Goal: Check status: Check status

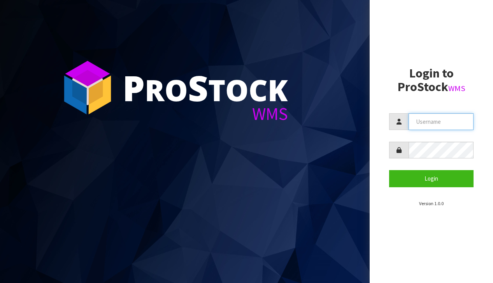
type input "[EMAIL_ADDRESS][DOMAIN_NAME]"
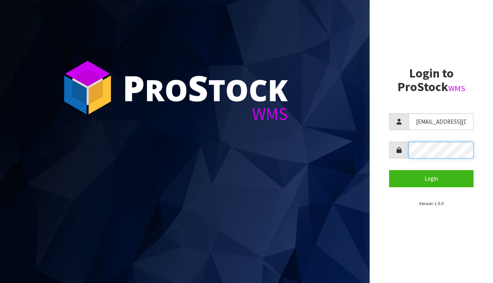
click at [432, 178] on button "Login" at bounding box center [431, 178] width 85 height 17
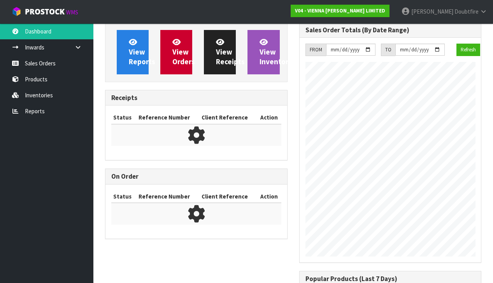
scroll to position [507, 194]
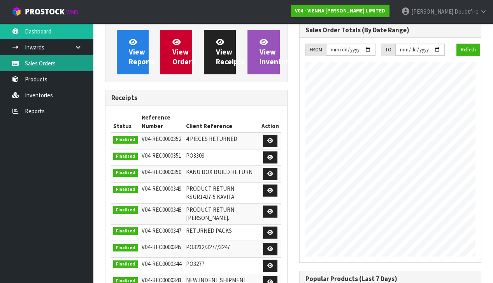
click at [39, 64] on link "Sales Orders" at bounding box center [46, 63] width 93 height 16
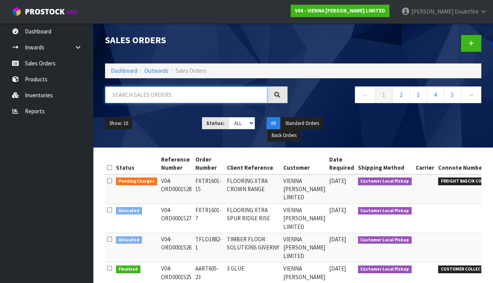
click at [111, 95] on input "text" at bounding box center [186, 94] width 162 height 17
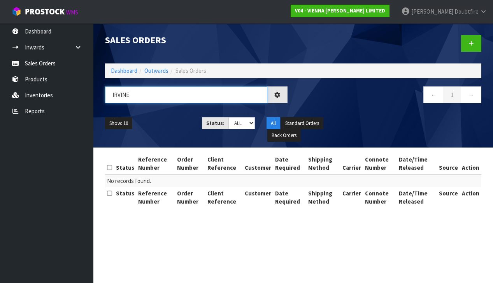
type input "IRVINE"
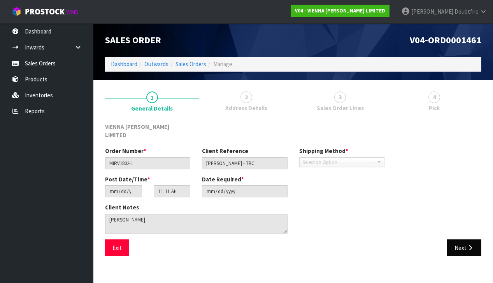
click at [468, 240] on button "Next" at bounding box center [465, 248] width 34 height 17
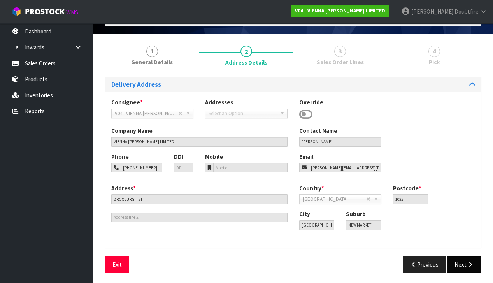
scroll to position [46, 0]
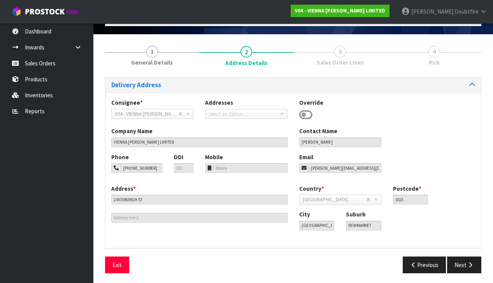
click at [460, 257] on button "Next" at bounding box center [465, 265] width 34 height 17
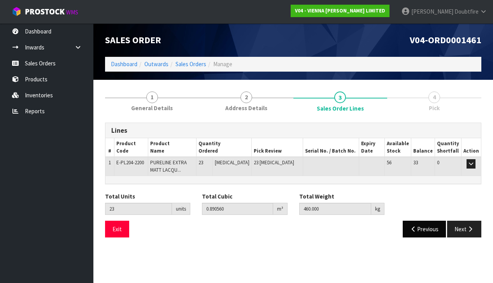
click at [418, 226] on button "Previous" at bounding box center [425, 229] width 44 height 17
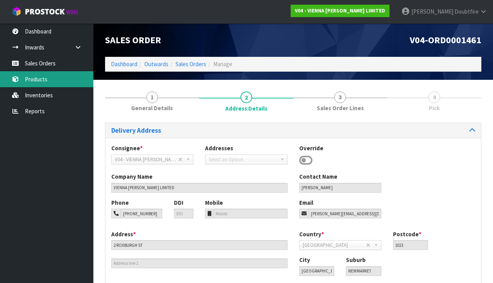
click at [44, 81] on link "Products" at bounding box center [46, 79] width 93 height 16
click at [41, 79] on link "Products" at bounding box center [46, 79] width 93 height 16
click at [39, 82] on link "Products" at bounding box center [46, 79] width 93 height 16
click at [36, 80] on link "Products" at bounding box center [46, 79] width 93 height 16
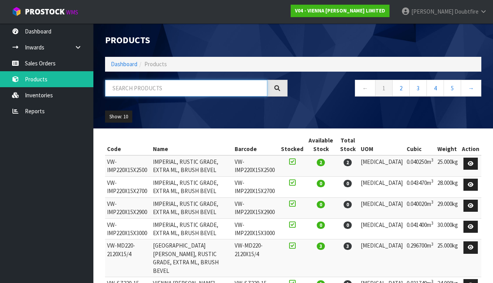
click at [124, 86] on input "text" at bounding box center [186, 88] width 162 height 17
type input "HIGHLAND"
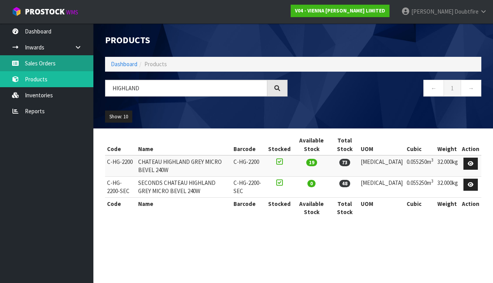
click at [44, 65] on link "Sales Orders" at bounding box center [46, 63] width 93 height 16
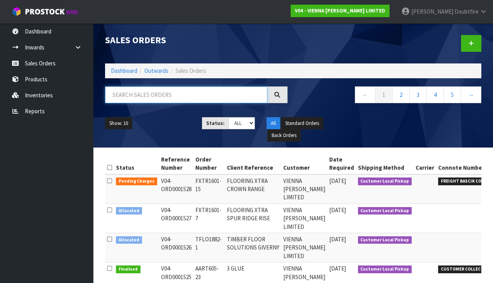
click at [132, 97] on input "text" at bounding box center [186, 94] width 162 height 17
type input "[PERSON_NAME]"
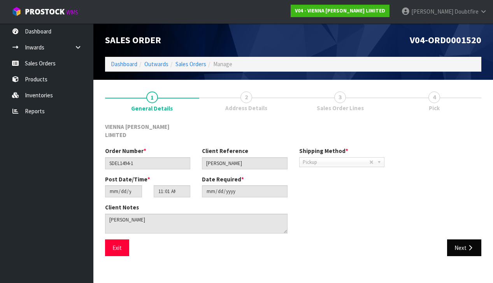
click at [465, 240] on button "Next" at bounding box center [465, 248] width 34 height 17
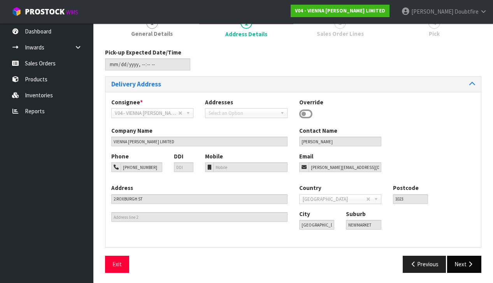
scroll to position [74, 0]
click at [460, 263] on button "Next" at bounding box center [465, 264] width 34 height 17
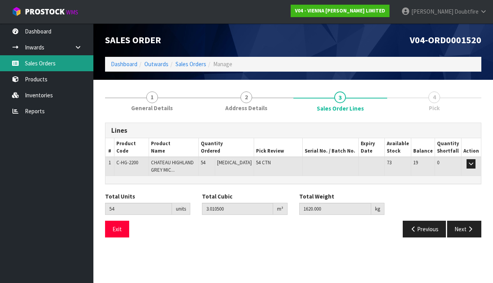
click at [39, 64] on link "Sales Orders" at bounding box center [46, 63] width 93 height 16
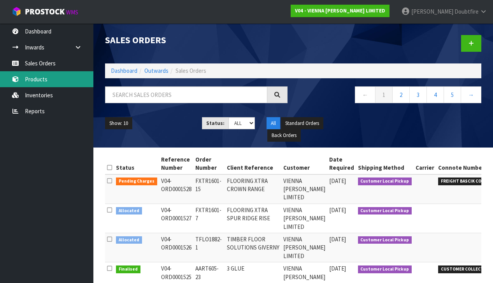
click at [36, 80] on link "Products" at bounding box center [46, 79] width 93 height 16
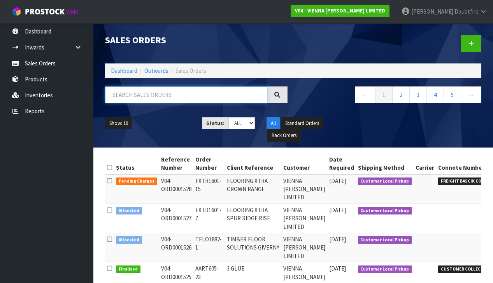
click at [142, 95] on input "text" at bounding box center [186, 94] width 162 height 17
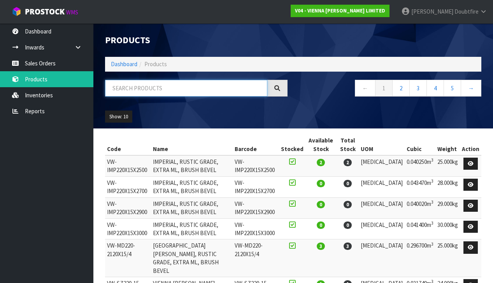
click at [134, 93] on input "text" at bounding box center [186, 88] width 162 height 17
click at [136, 90] on input "text" at bounding box center [186, 88] width 162 height 17
type input "HIGHLAND GREY"
